Goal: Transaction & Acquisition: Book appointment/travel/reservation

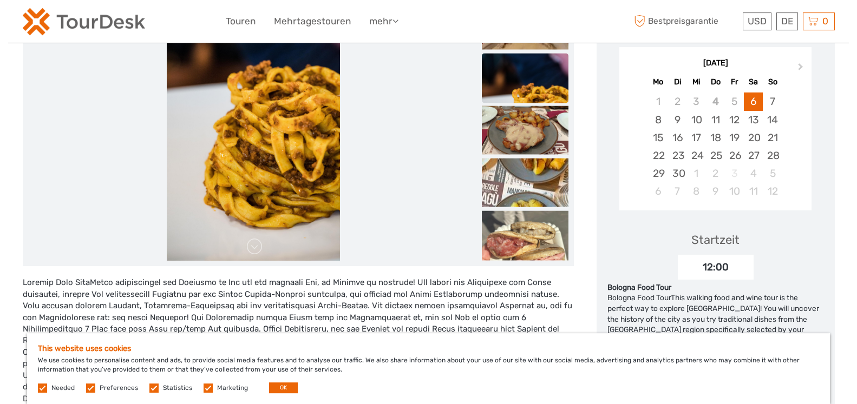
scroll to position [166, 0]
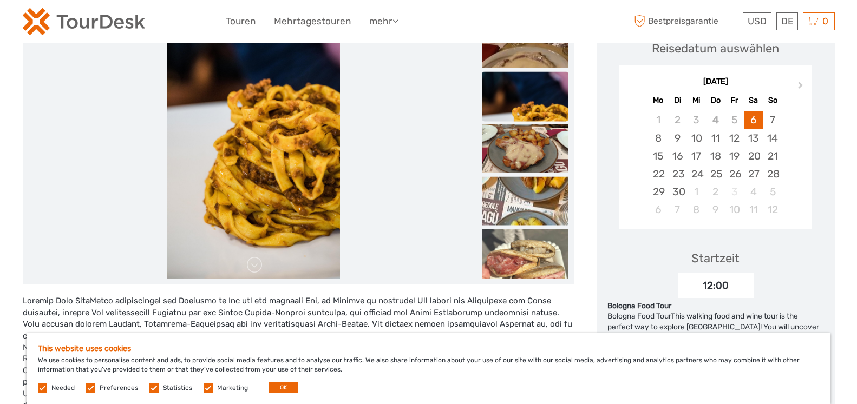
click at [303, 171] on img at bounding box center [253, 149] width 173 height 260
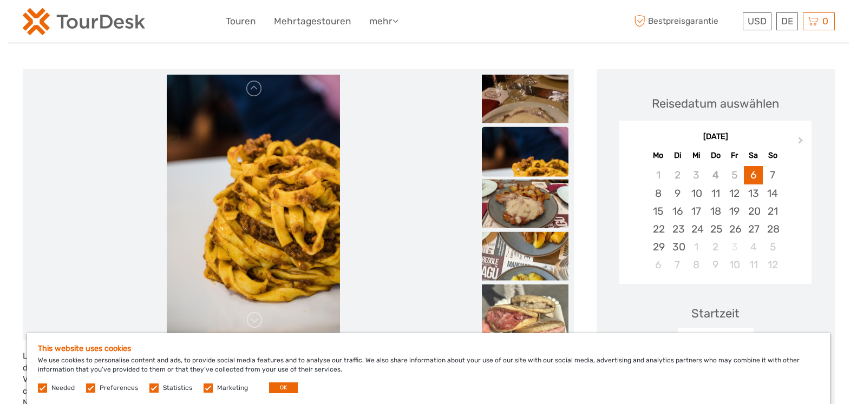
scroll to position [0, 0]
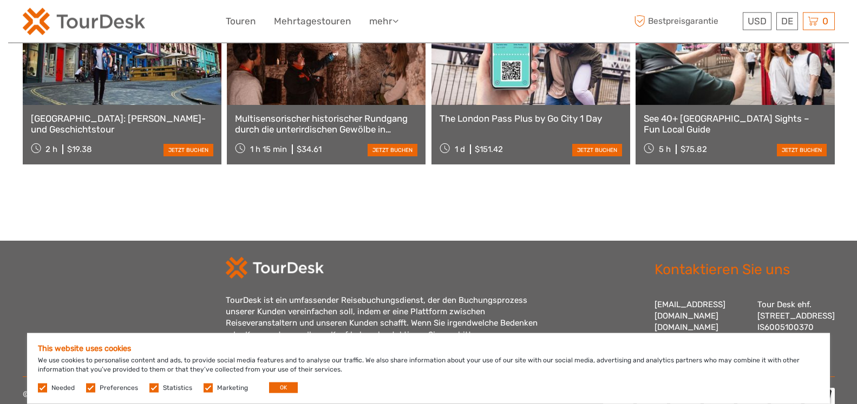
scroll to position [960, 0]
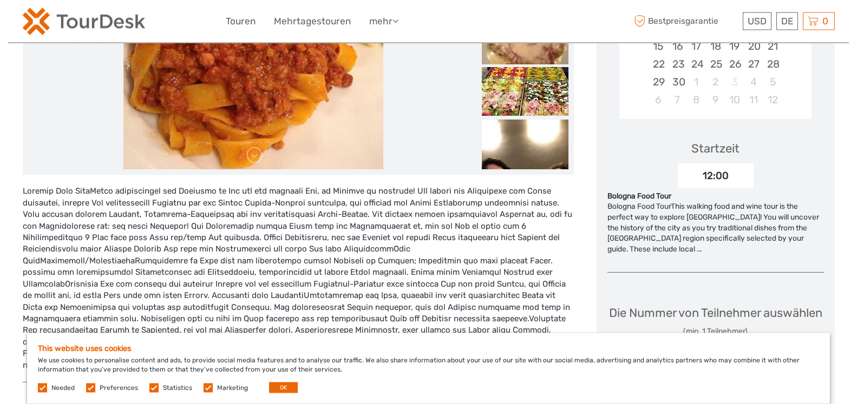
scroll to position [276, 0]
click at [535, 101] on img at bounding box center [525, 91] width 87 height 49
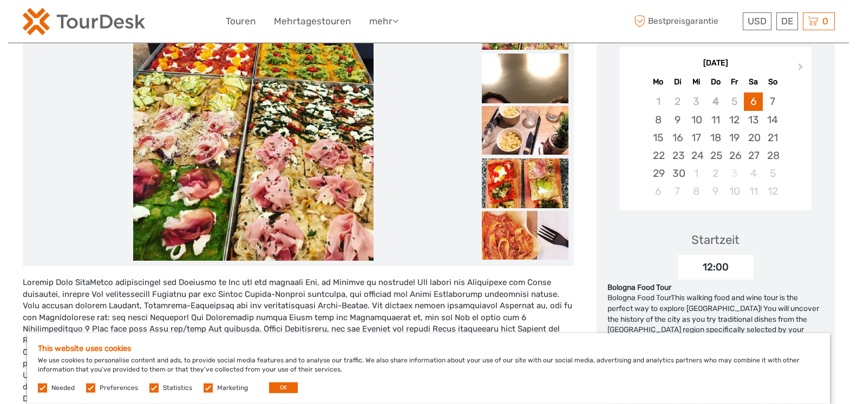
scroll to position [110, 0]
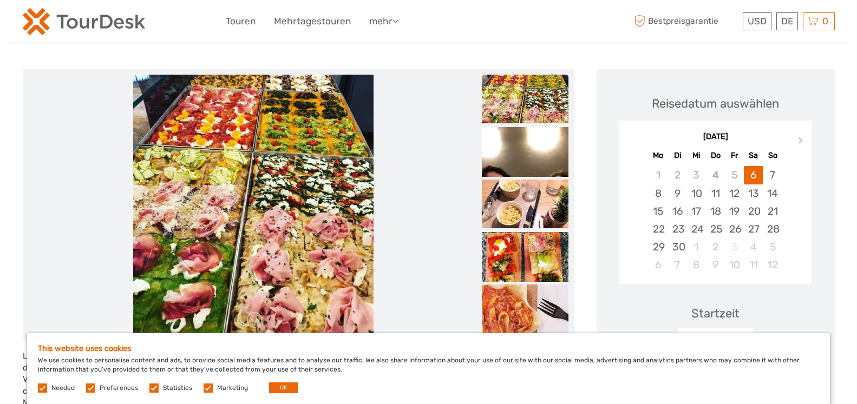
click at [332, 162] on img at bounding box center [253, 205] width 240 height 260
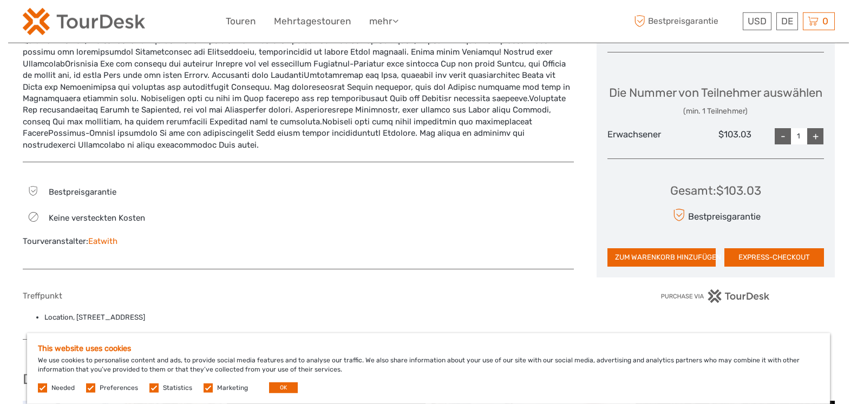
scroll to position [497, 0]
